Goal: Information Seeking & Learning: Understand process/instructions

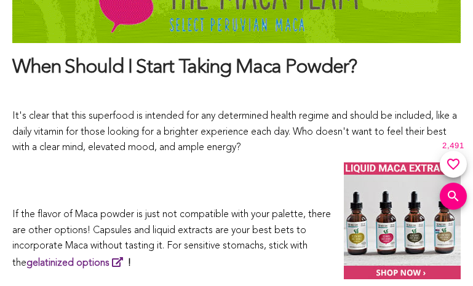
scroll to position [6686, 0]
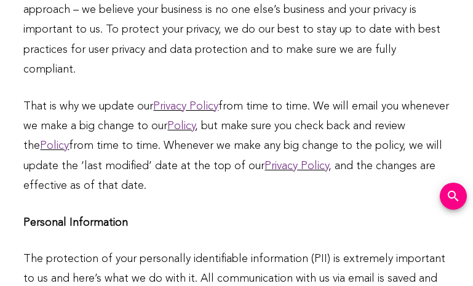
scroll to position [643, 0]
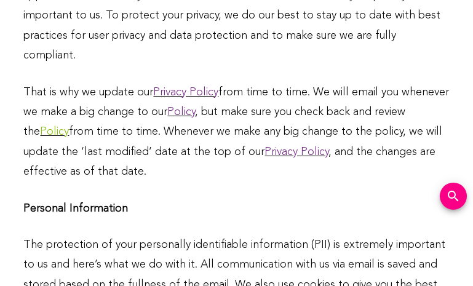
click at [69, 126] on link "Policy" at bounding box center [54, 131] width 29 height 11
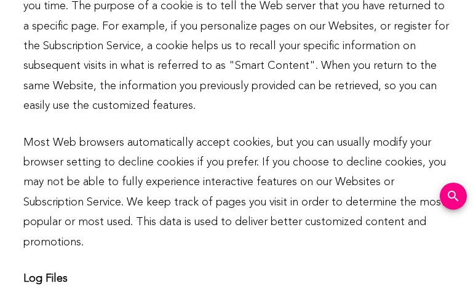
scroll to position [17045, 0]
